Goal: Find contact information: Find contact information

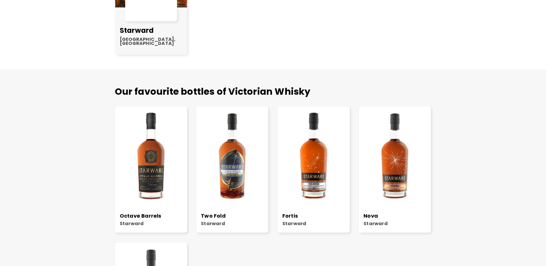
scroll to position [604, 0]
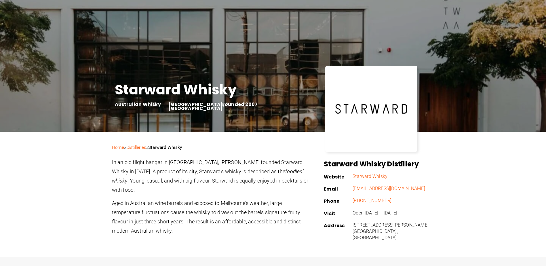
scroll to position [86, 0]
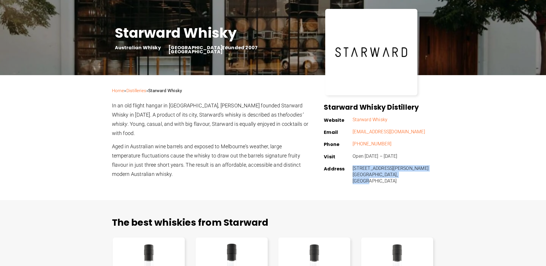
drag, startPoint x: 354, startPoint y: 168, endPoint x: 403, endPoint y: 177, distance: 49.7
click at [403, 177] on p "50 Bertie St, Port Melbourne, Victoria" at bounding box center [394, 174] width 82 height 19
drag, startPoint x: 403, startPoint y: 177, endPoint x: 372, endPoint y: 173, distance: 30.5
copy p "50 Bertie St, Port Melbourne, Victoria"
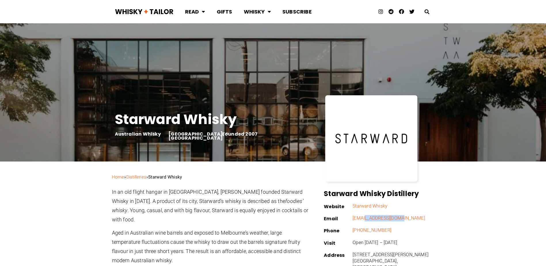
drag, startPoint x: 405, startPoint y: 218, endPoint x: 365, endPoint y: 221, distance: 40.4
click at [365, 221] on div "info@starward.com.au" at bounding box center [394, 220] width 82 height 10
drag, startPoint x: 365, startPoint y: 221, endPoint x: 355, endPoint y: 207, distance: 17.5
click at [355, 207] on link "Starward Whisky" at bounding box center [370, 205] width 35 height 5
